Goal: Download file/media

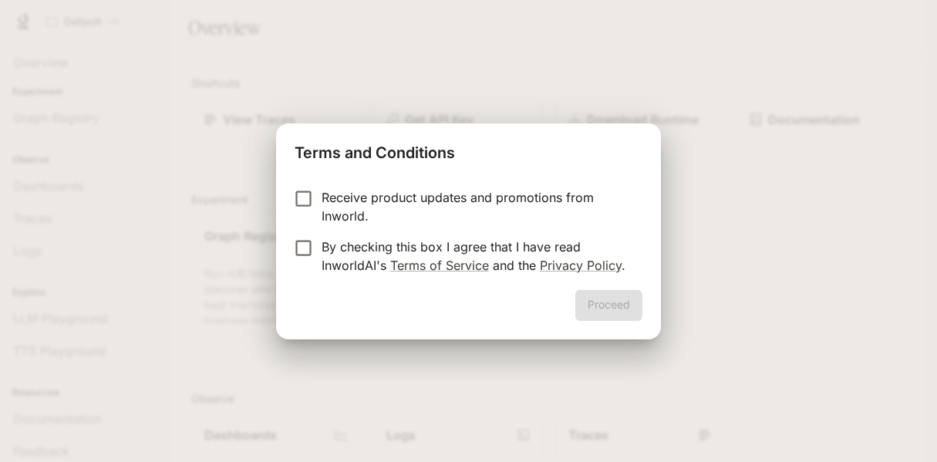
click at [459, 203] on p "Receive product updates and promotions from Inworld." at bounding box center [475, 206] width 308 height 37
click at [473, 251] on p "By checking this box I agree that I have read InworldAI's Terms of Service and …" at bounding box center [475, 255] width 308 height 37
click at [596, 310] on button "Proceed" at bounding box center [608, 305] width 67 height 31
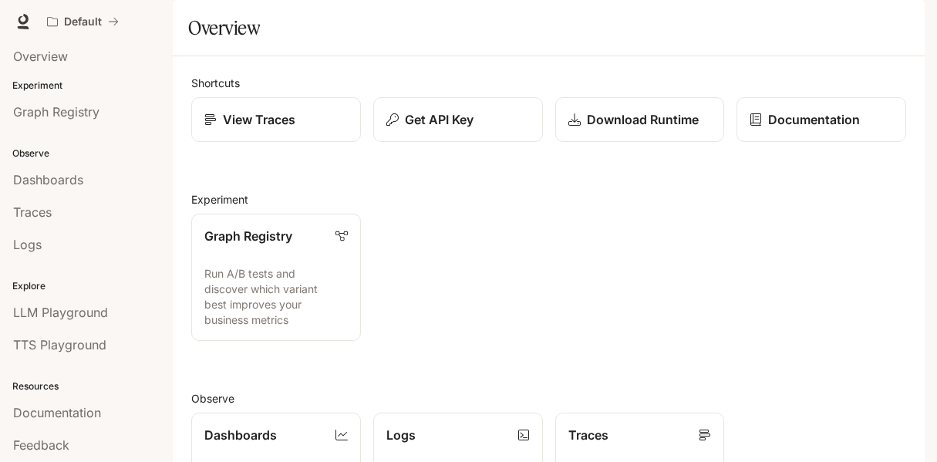
scroll to position [40, 0]
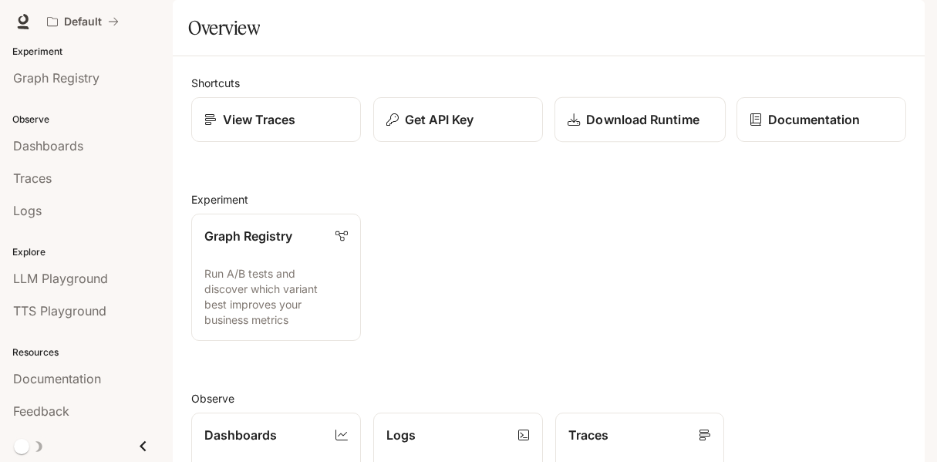
click at [601, 143] on link "Download Runtime" at bounding box center [638, 119] width 171 height 45
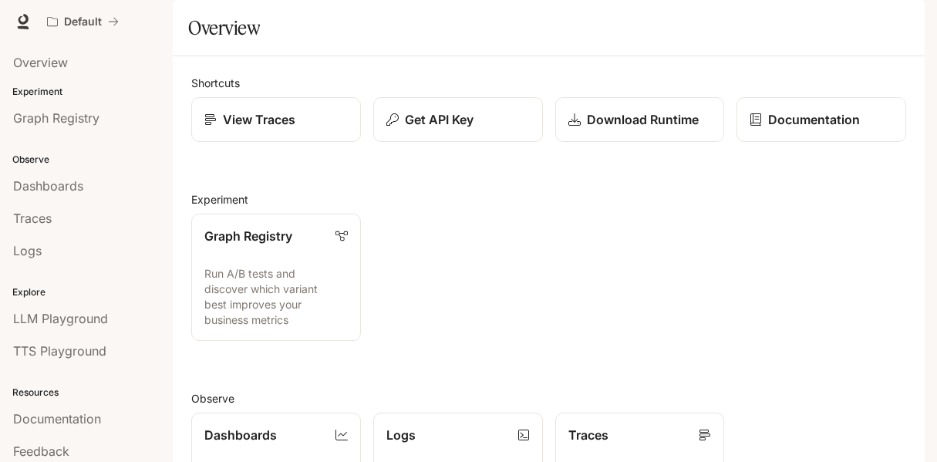
scroll to position [197, 0]
click at [237, 266] on p "Run A/B tests and discover which variant best improves your business metrics" at bounding box center [276, 297] width 145 height 62
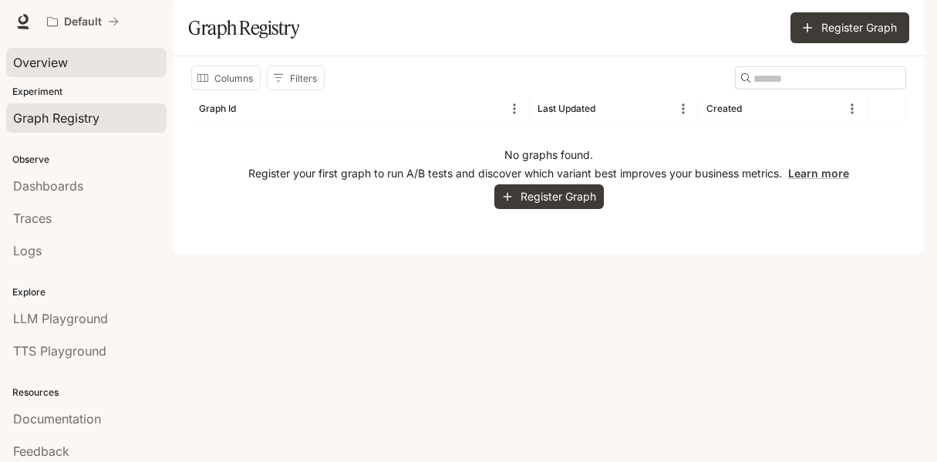
click at [68, 72] on link "Overview" at bounding box center [86, 62] width 160 height 29
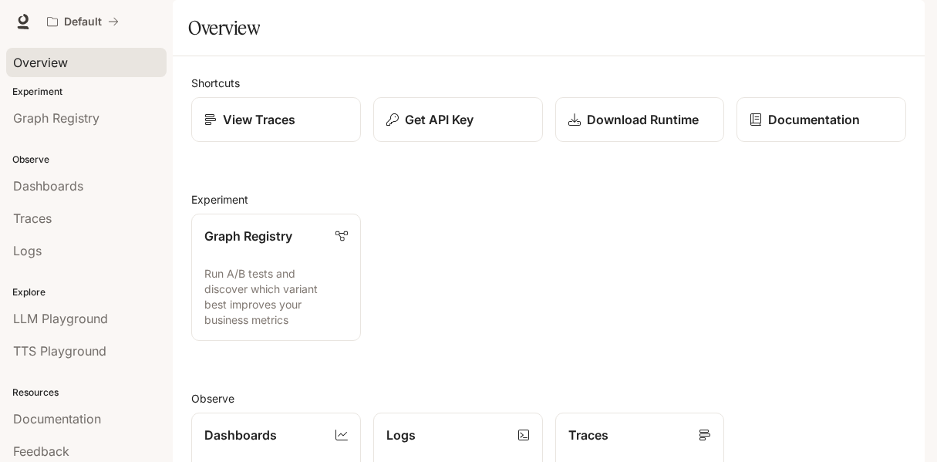
click at [907, 26] on img "button" at bounding box center [903, 22] width 22 height 22
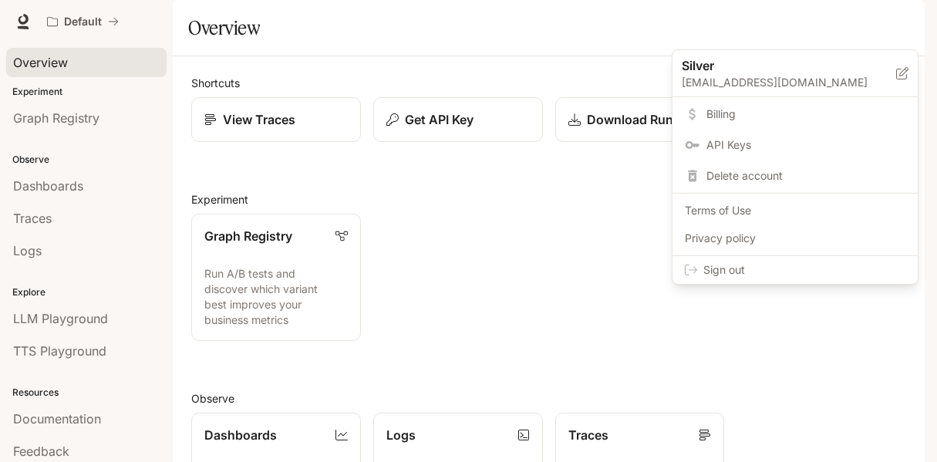
click at [614, 96] on div at bounding box center [468, 231] width 937 height 462
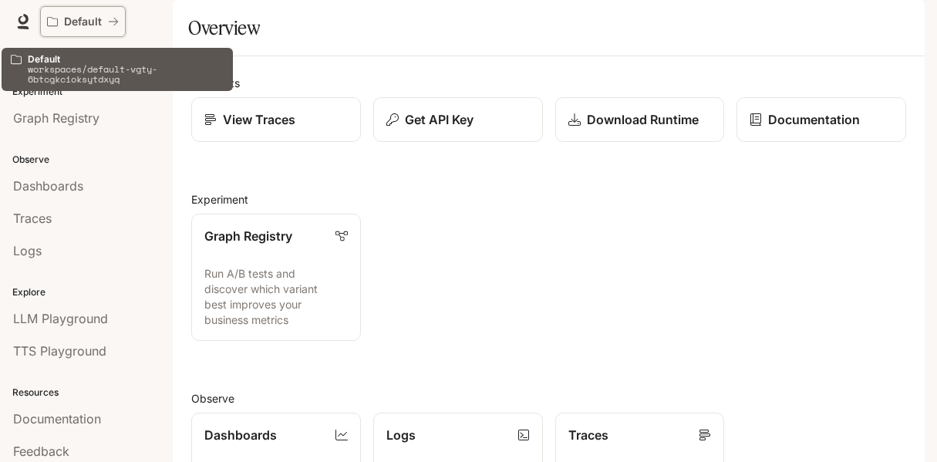
click at [70, 25] on p "Default" at bounding box center [83, 21] width 38 height 13
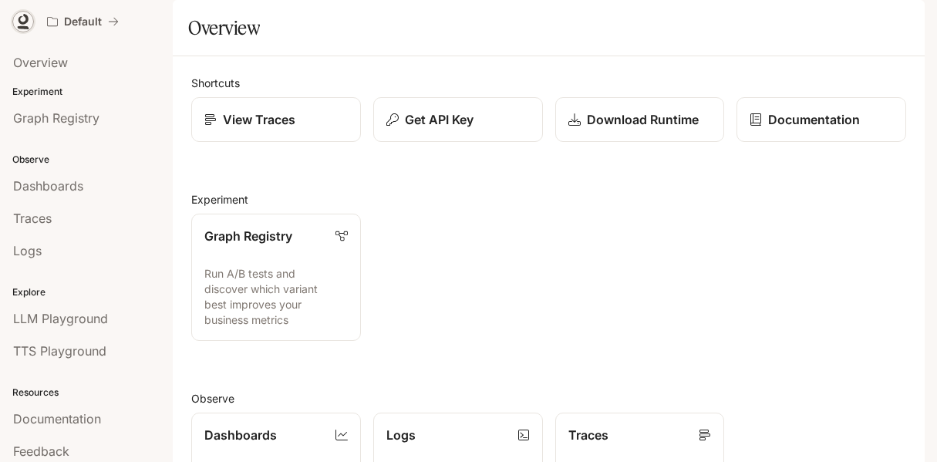
click at [19, 21] on icon at bounding box center [24, 19] width 10 height 11
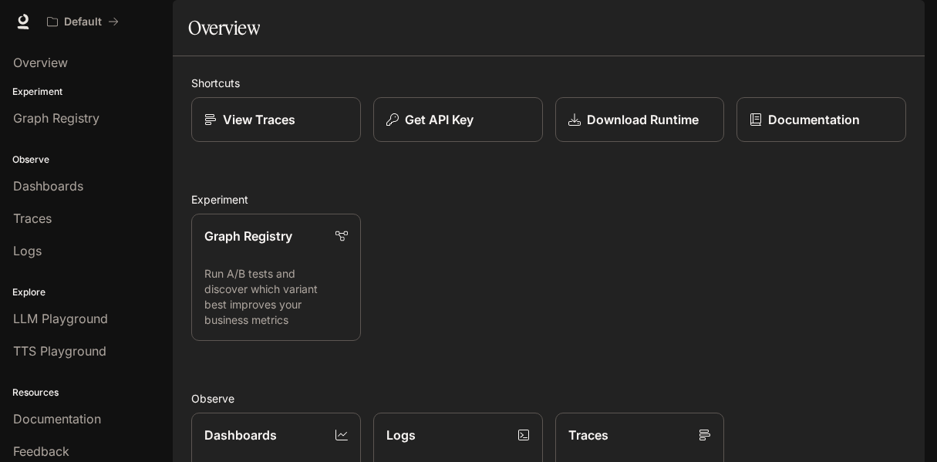
click at [884, 43] on div "Overview" at bounding box center [548, 27] width 721 height 31
click at [631, 129] on p "Download Runtime" at bounding box center [642, 119] width 113 height 19
click at [643, 129] on p "Download Runtime" at bounding box center [642, 119] width 113 height 19
click at [897, 31] on button "button" at bounding box center [902, 21] width 31 height 31
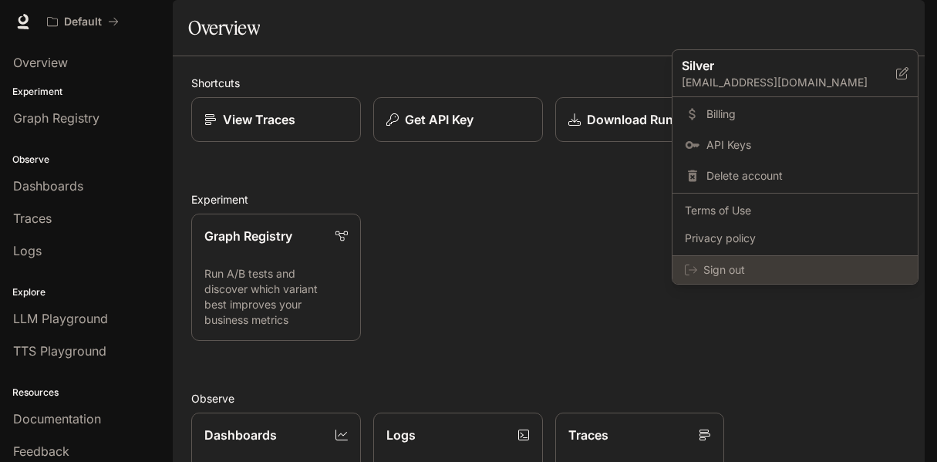
click at [796, 274] on span "Sign out" at bounding box center [804, 269] width 202 height 15
